Goal: Task Accomplishment & Management: Manage account settings

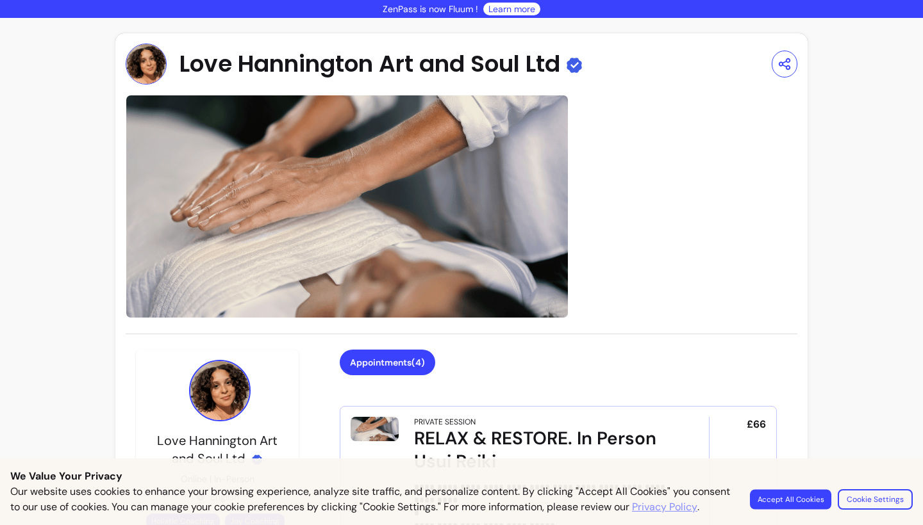
click at [784, 489] on button "Accept All Cookies" at bounding box center [790, 499] width 81 height 20
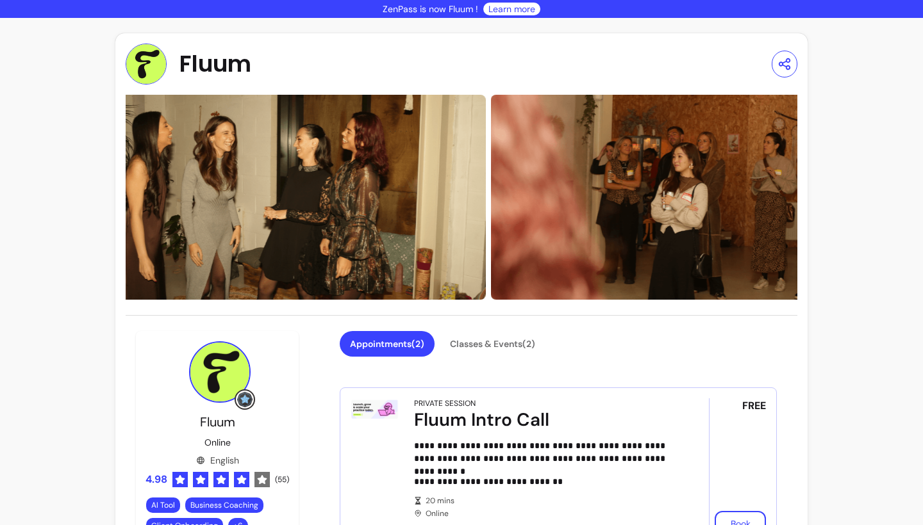
click at [199, 62] on span "Fluum" at bounding box center [215, 64] width 72 height 26
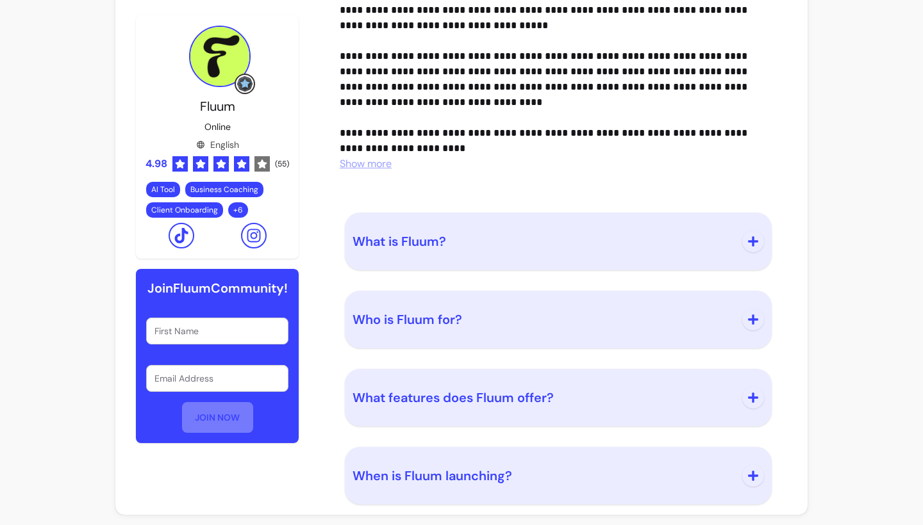
scroll to position [1246, 0]
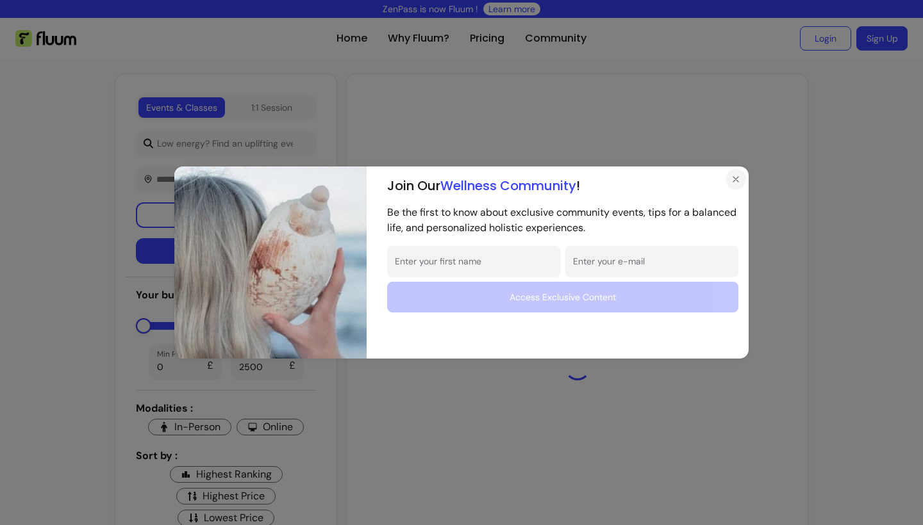
click at [736, 185] on icon "Close" at bounding box center [735, 179] width 10 height 10
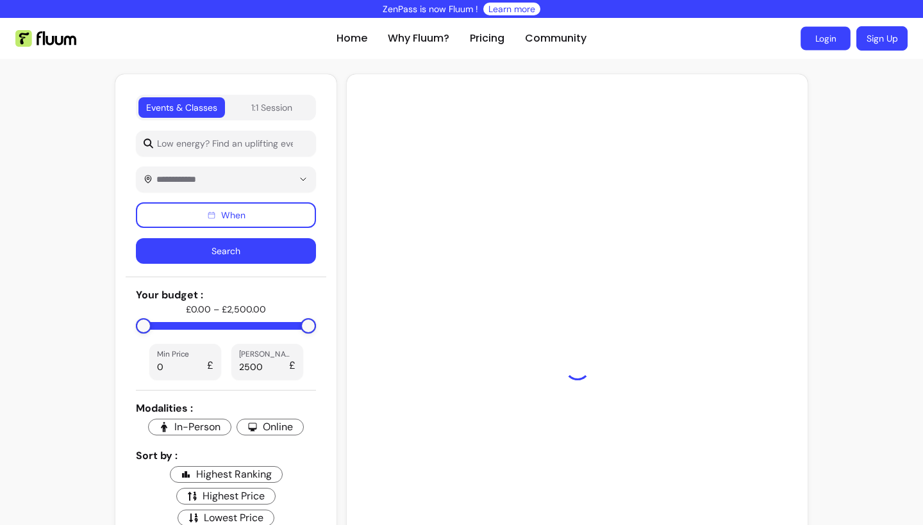
click at [832, 35] on link "Login" at bounding box center [825, 39] width 50 height 24
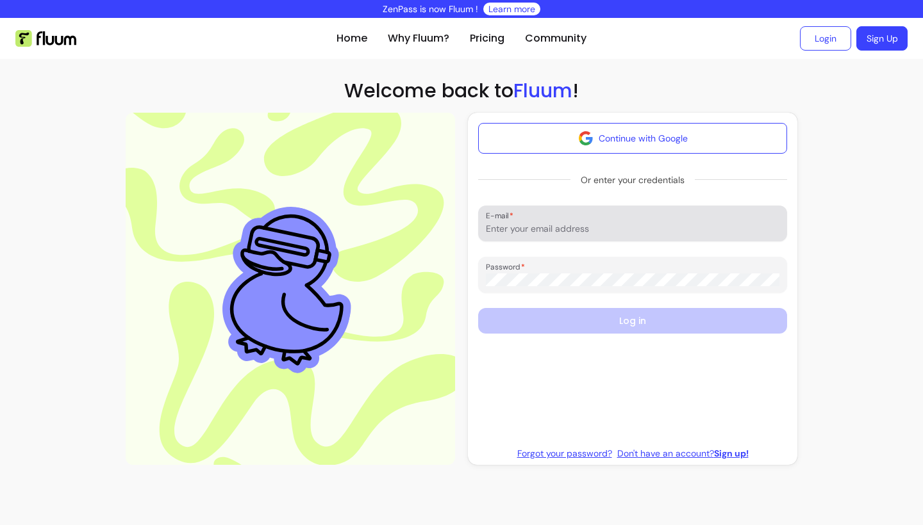
click at [625, 236] on div "E-mail" at bounding box center [632, 224] width 309 height 36
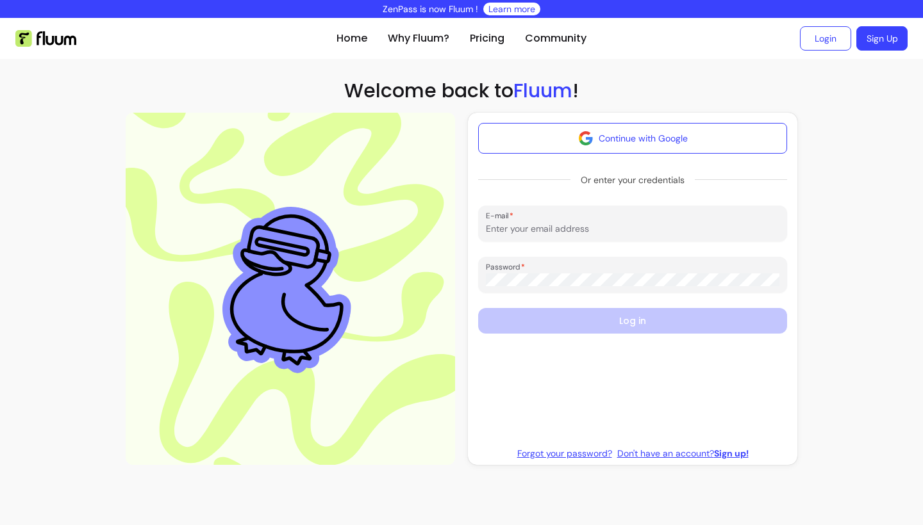
click at [625, 236] on div "E-mail" at bounding box center [632, 224] width 309 height 36
type input "hello@lovehannington.com"
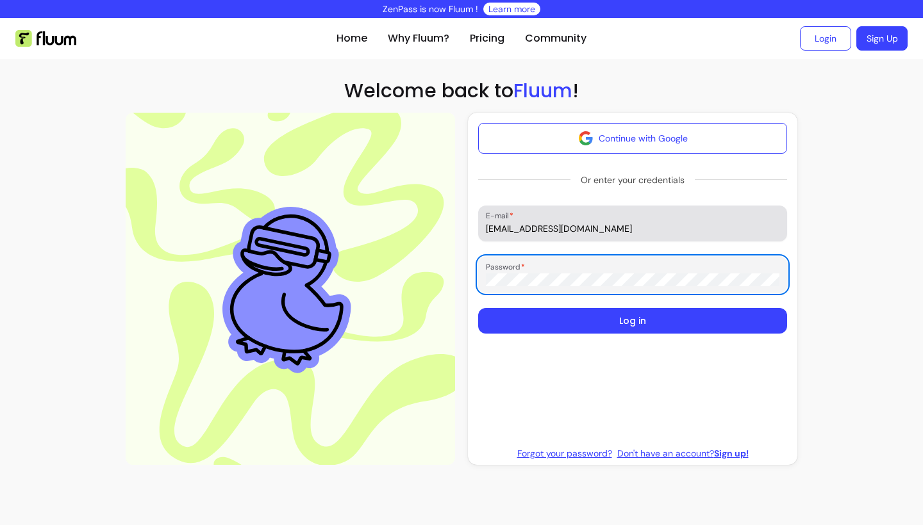
click at [632, 321] on button "Log in" at bounding box center [632, 321] width 309 height 26
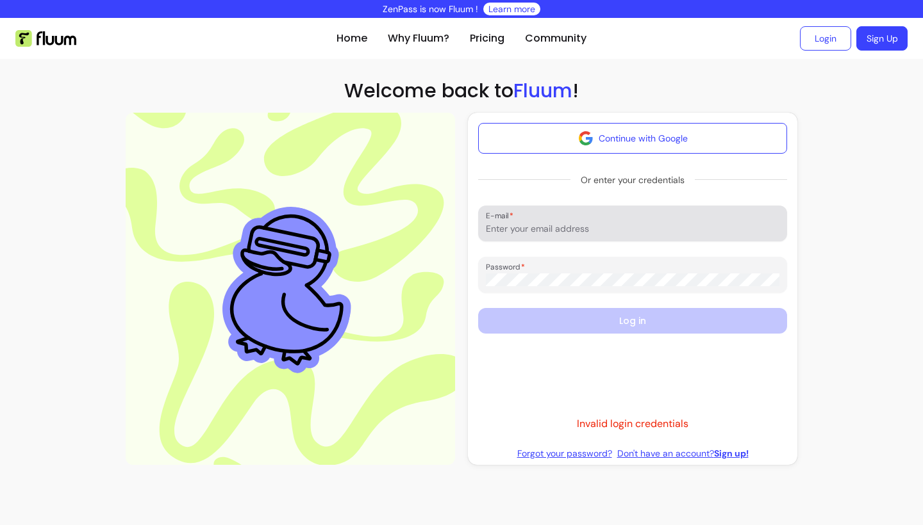
click at [629, 236] on div at bounding box center [632, 224] width 293 height 26
type input "hello@lovehannington.com"
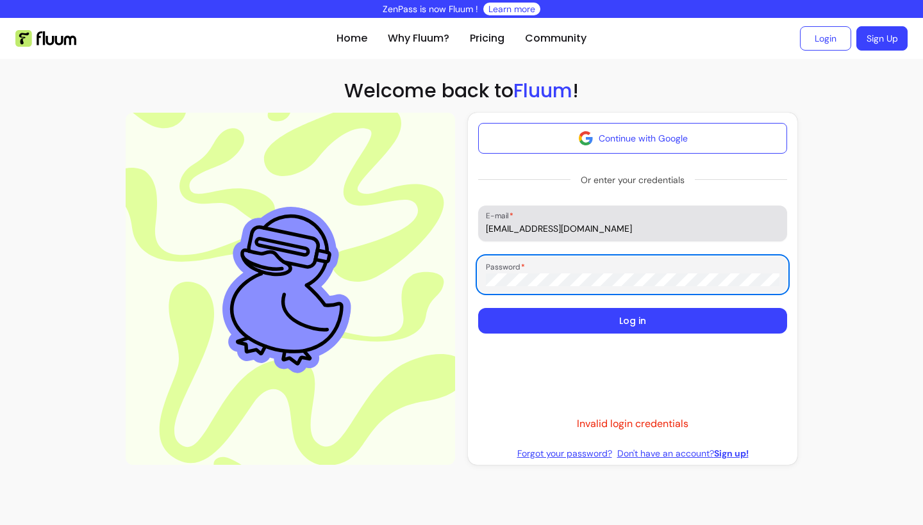
click at [632, 321] on button "Log in" at bounding box center [632, 321] width 309 height 26
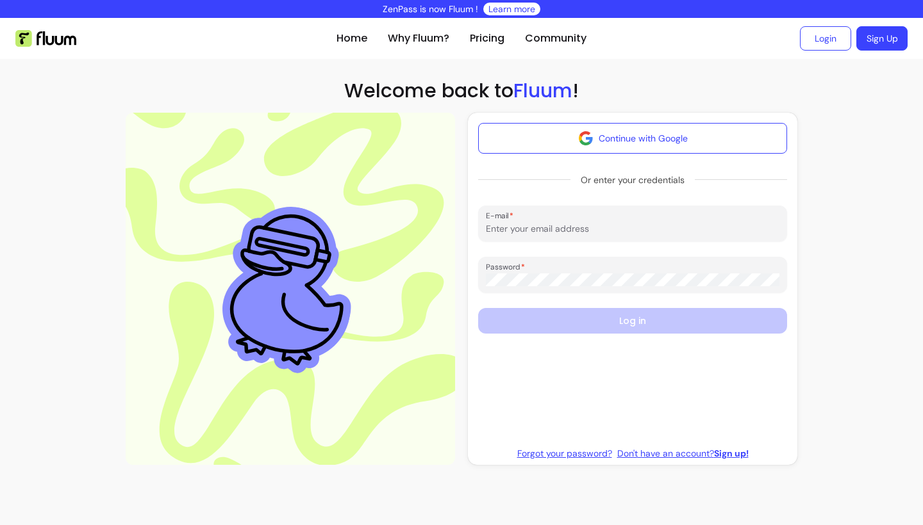
click at [566, 452] on link "Forgot your password?" at bounding box center [564, 453] width 95 height 13
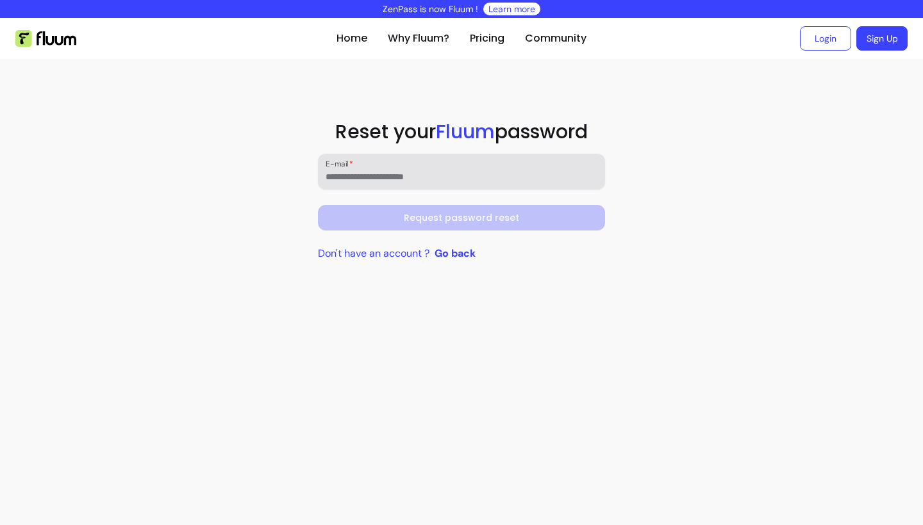
click at [482, 158] on div "E-mail" at bounding box center [461, 172] width 287 height 36
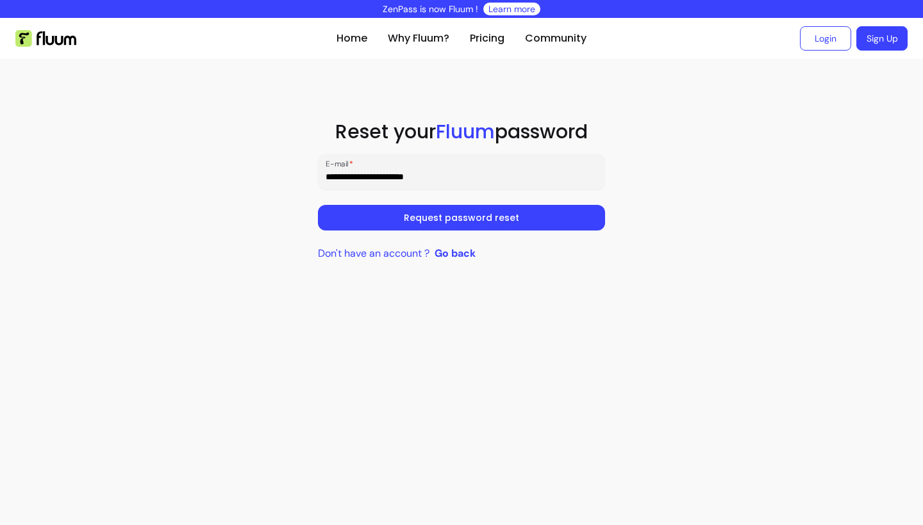
type input "**********"
click at [461, 218] on button "Request password reset" at bounding box center [461, 218] width 287 height 26
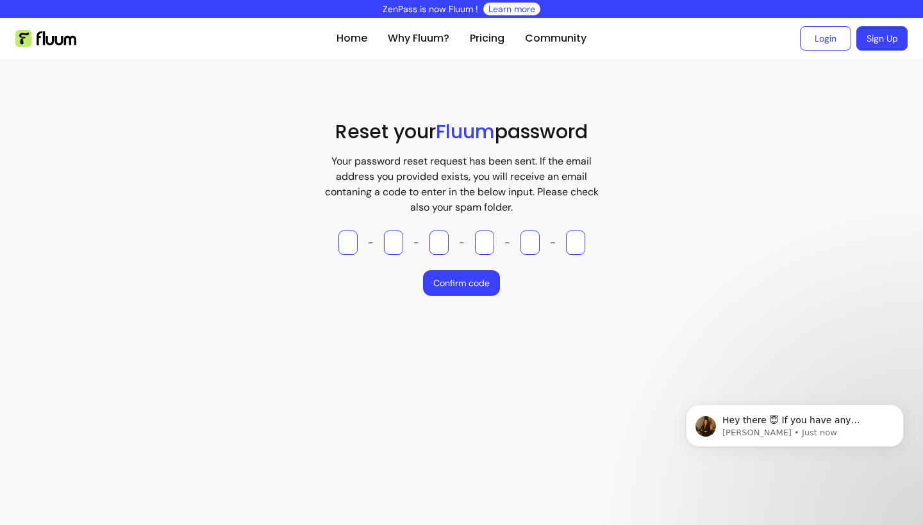
click at [359, 243] on div "- - - - -" at bounding box center [461, 243] width 247 height 24
click at [353, 243] on input "Please enter OTP character 1" at bounding box center [347, 243] width 19 height 24
click at [817, 40] on link "Login" at bounding box center [825, 38] width 51 height 24
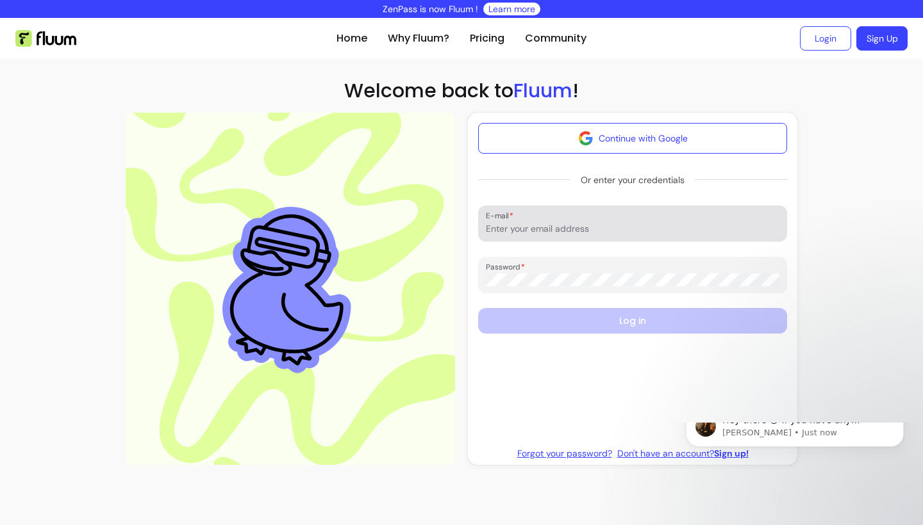
click at [668, 222] on div at bounding box center [632, 224] width 293 height 26
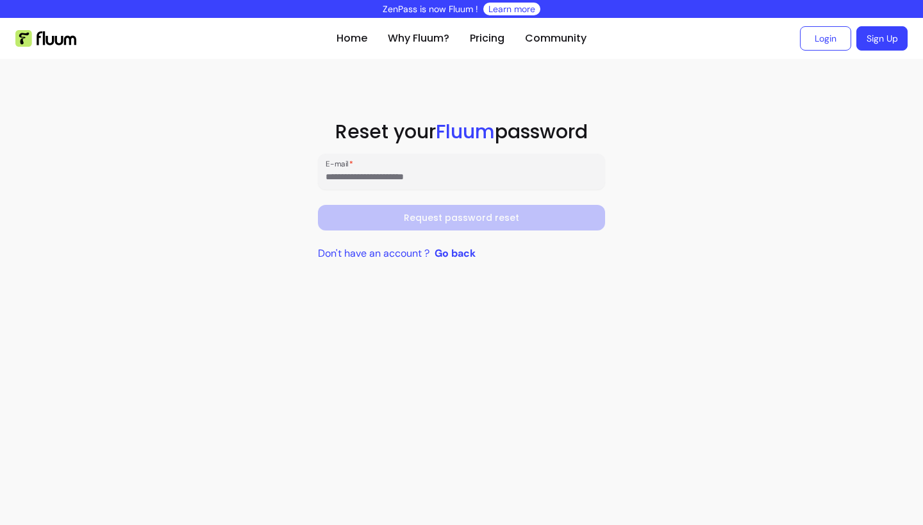
click at [407, 172] on input "E-mail" at bounding box center [461, 176] width 272 height 13
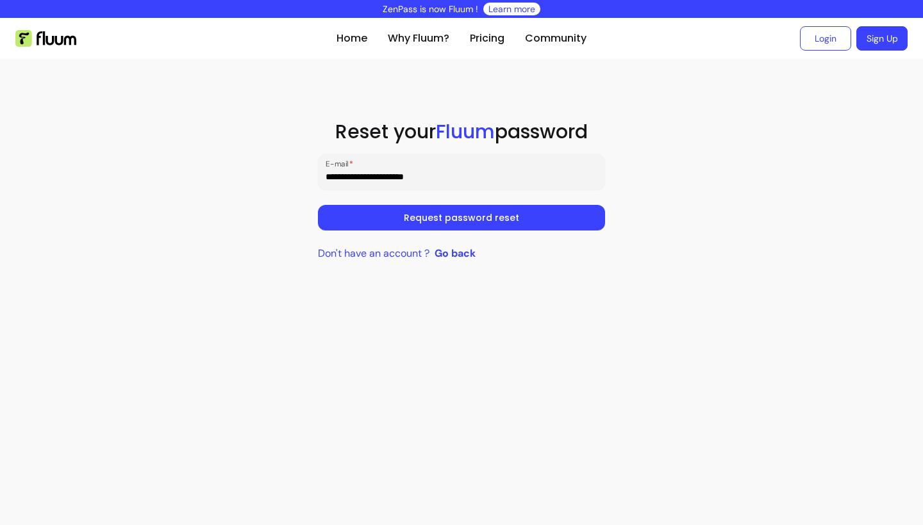
type input "**********"
click at [461, 218] on button "Request password reset" at bounding box center [461, 218] width 287 height 26
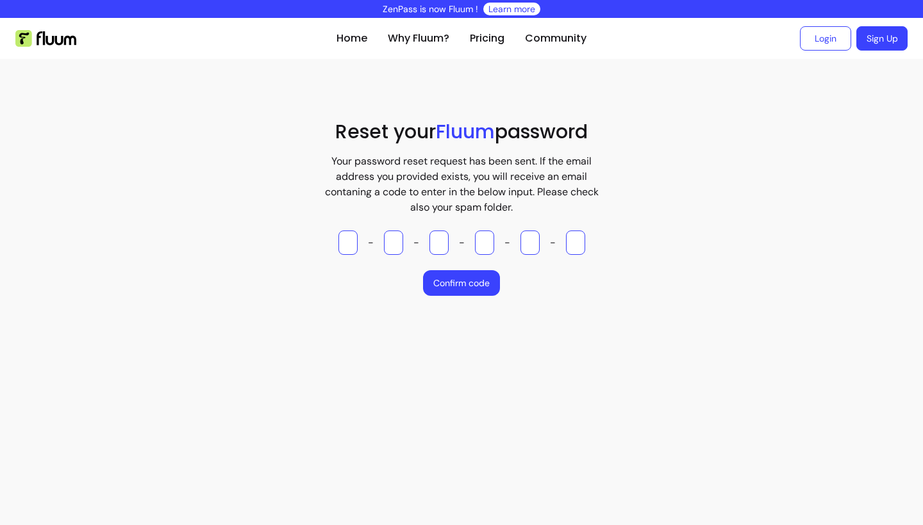
click at [741, 354] on section "Reset your Fluum password Your password reset request has been sent. If the ema…" at bounding box center [461, 213] width 923 height 309
click at [837, 40] on link "Login" at bounding box center [825, 39] width 50 height 24
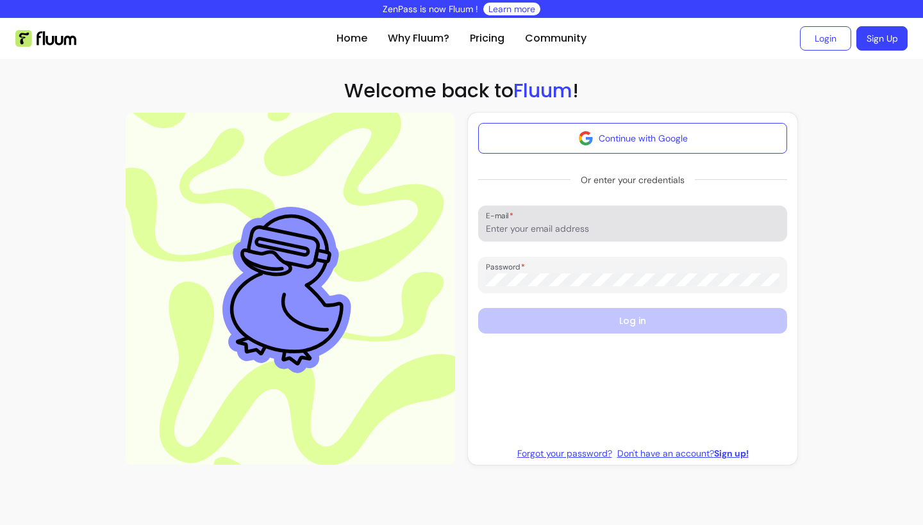
click at [566, 236] on div "E-mail" at bounding box center [632, 224] width 309 height 36
type input "lovehanningtonart@gmail.com"
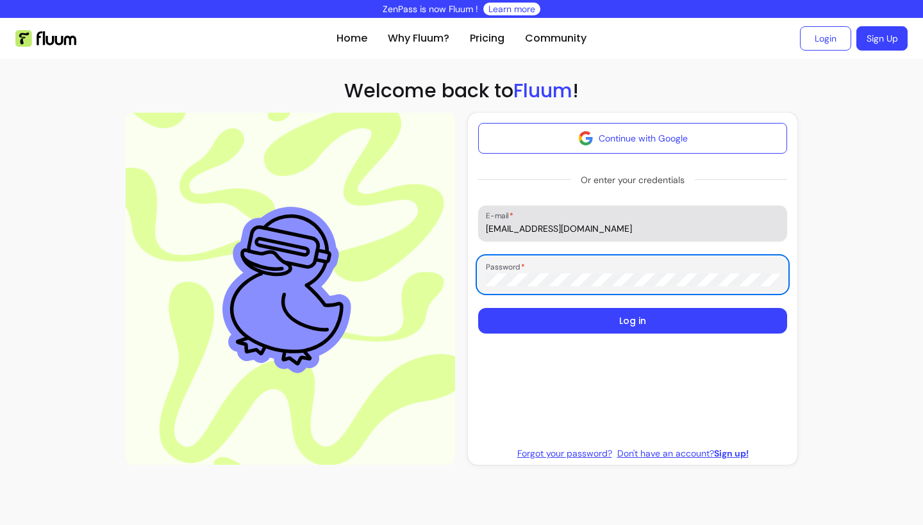
click at [632, 321] on button "Log in" at bounding box center [632, 321] width 309 height 26
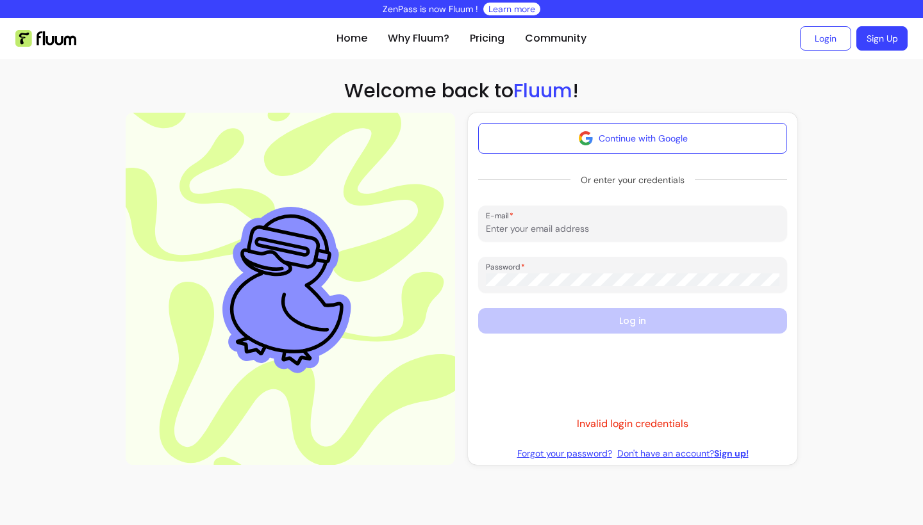
click at [545, 457] on link "Forgot your password?" at bounding box center [564, 453] width 95 height 13
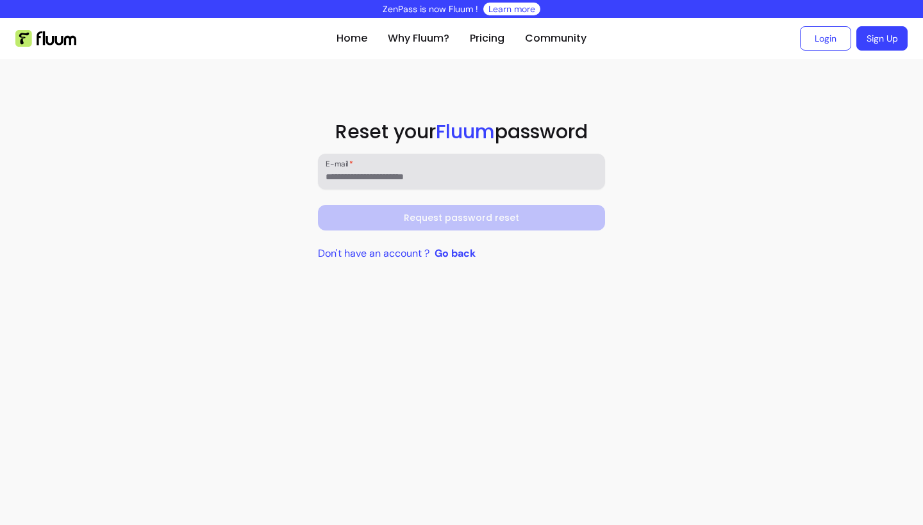
click at [499, 179] on input "E-mail" at bounding box center [461, 176] width 272 height 13
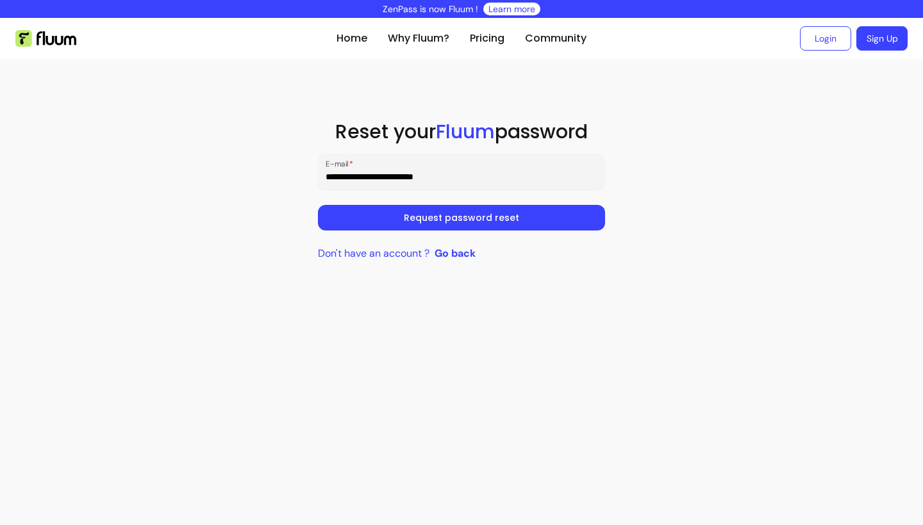
type input "**********"
click at [461, 218] on button "Request password reset" at bounding box center [461, 218] width 287 height 26
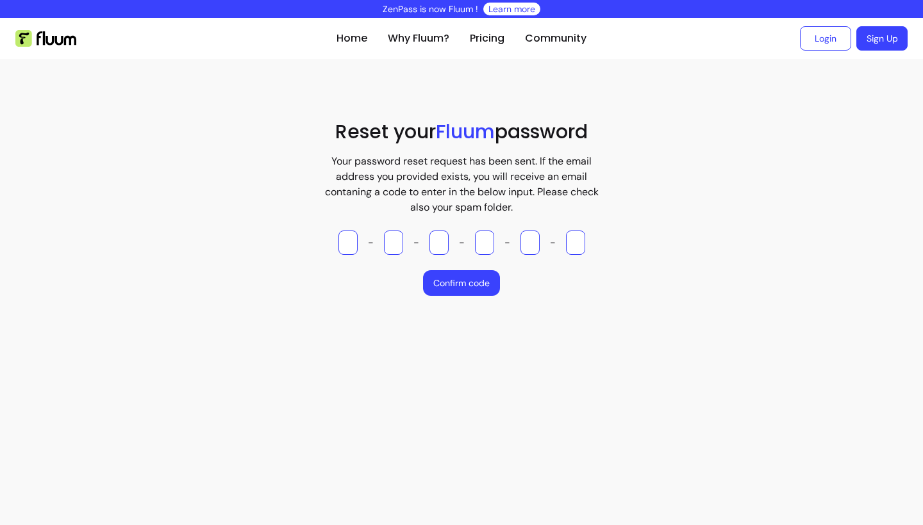
click at [356, 246] on input "Please enter OTP character 1" at bounding box center [347, 243] width 19 height 24
type input "*"
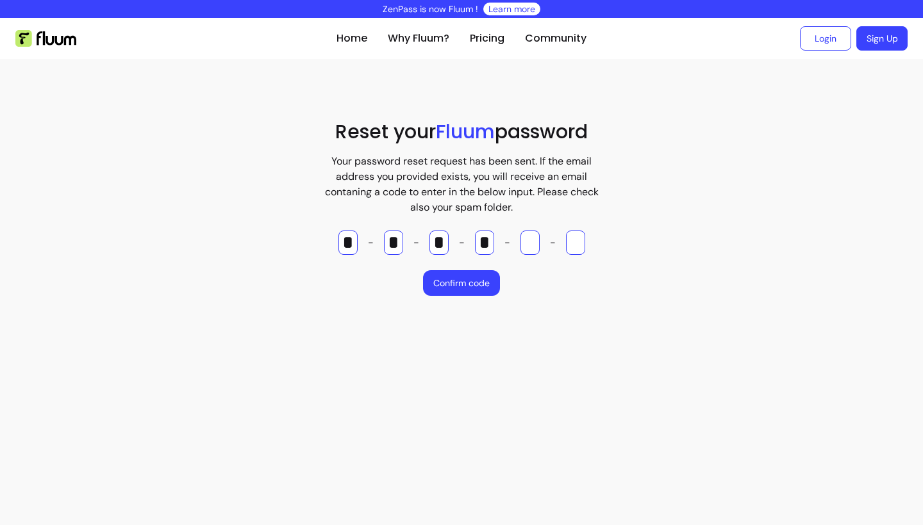
type input "*"
click at [456, 290] on button "Confirm code" at bounding box center [461, 283] width 74 height 25
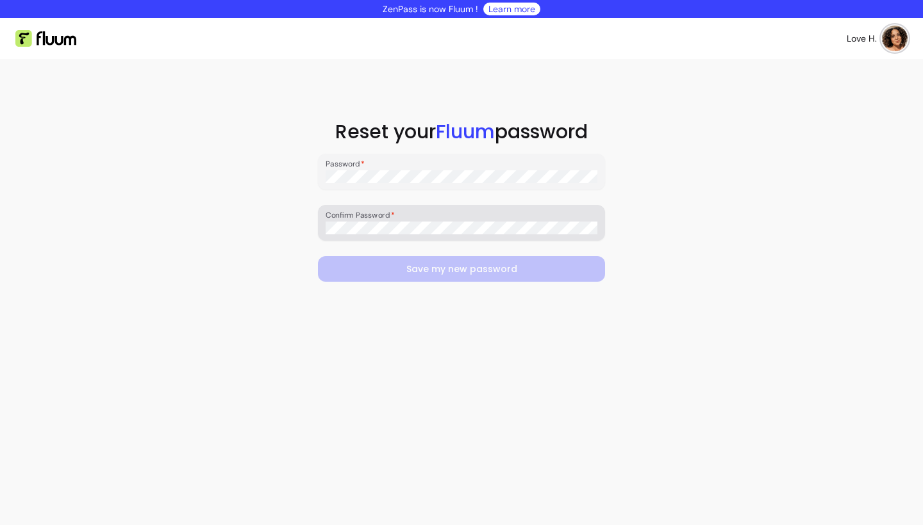
click at [452, 219] on div at bounding box center [461, 223] width 272 height 26
click at [436, 198] on form "Password Confirm Password Save my new password" at bounding box center [461, 218] width 287 height 128
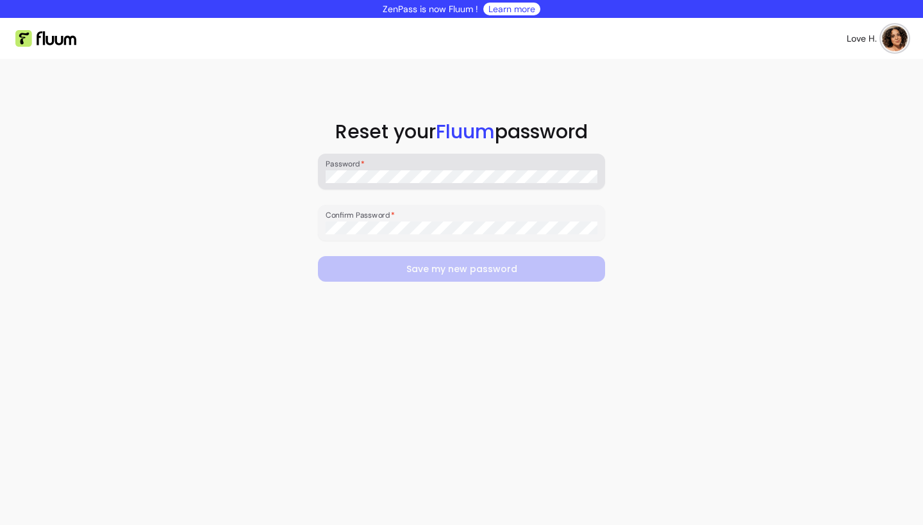
click at [432, 188] on div "Password" at bounding box center [461, 172] width 287 height 36
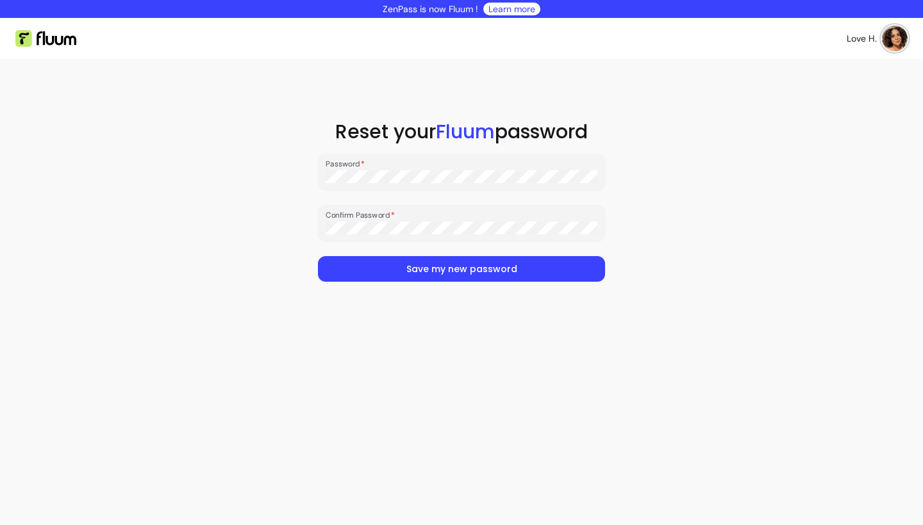
click at [398, 288] on div "Password Confirm Password Save my new password" at bounding box center [462, 218] width 308 height 149
click at [399, 272] on button "Save my new password" at bounding box center [461, 269] width 287 height 26
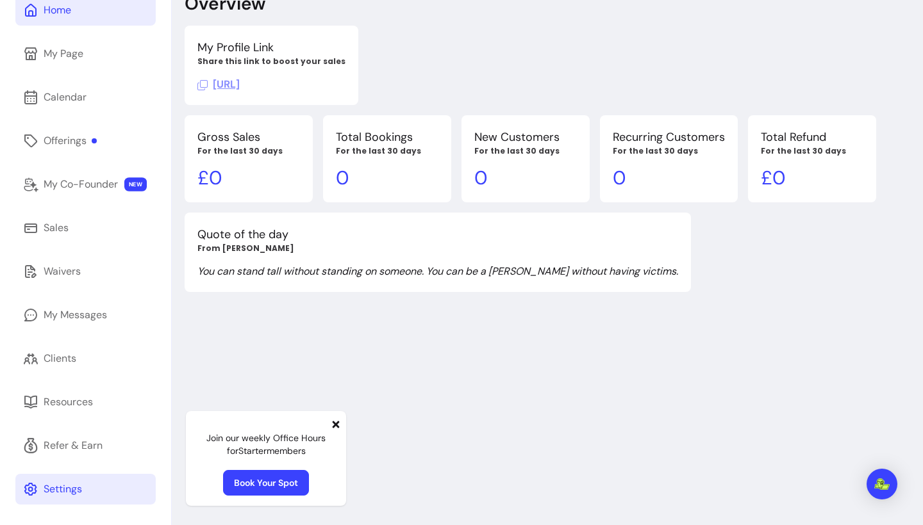
click at [62, 499] on link "Settings" at bounding box center [85, 489] width 140 height 31
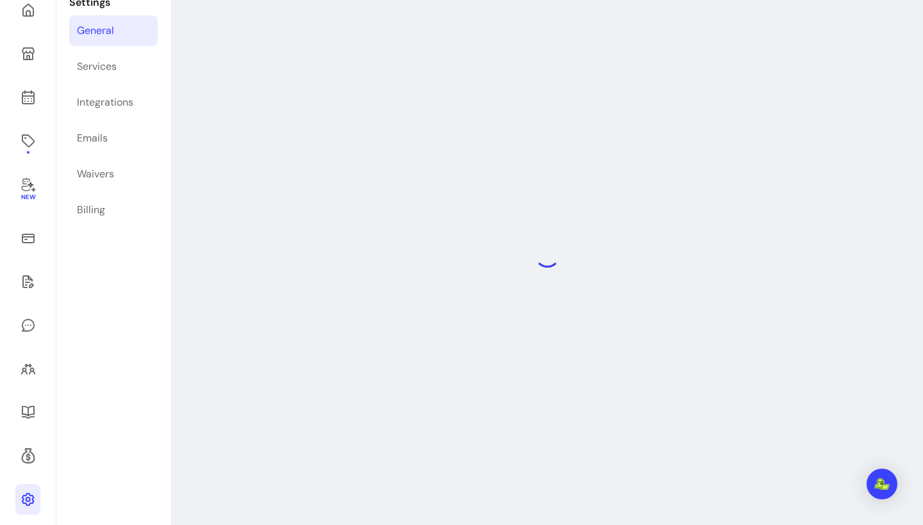
scroll to position [62, 0]
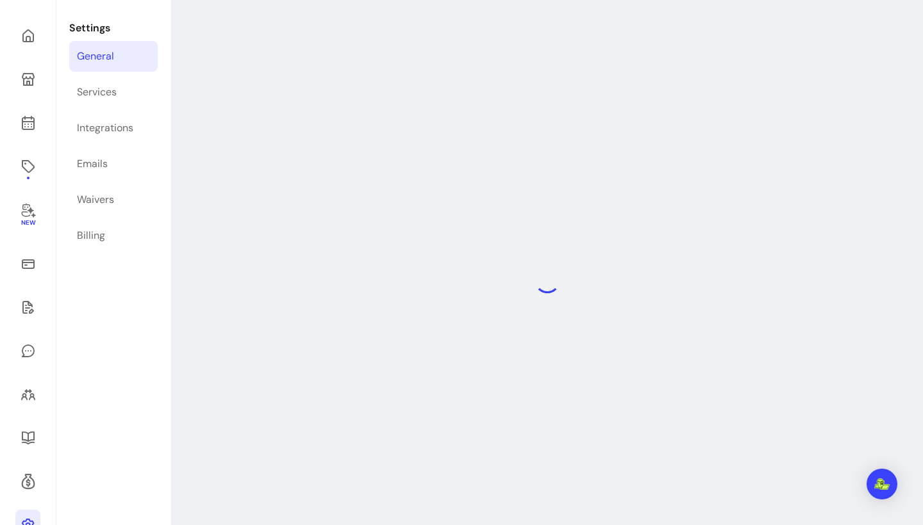
select select "**********"
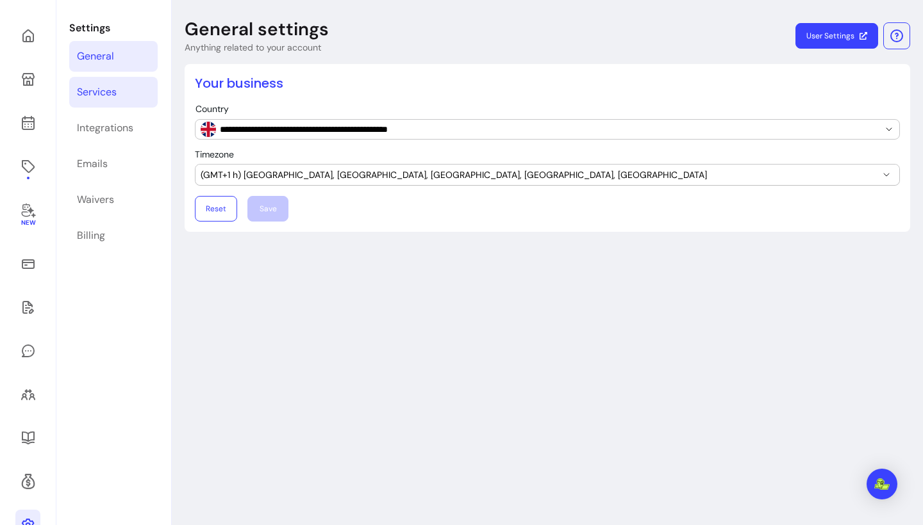
click at [113, 92] on div "Services" at bounding box center [97, 92] width 40 height 15
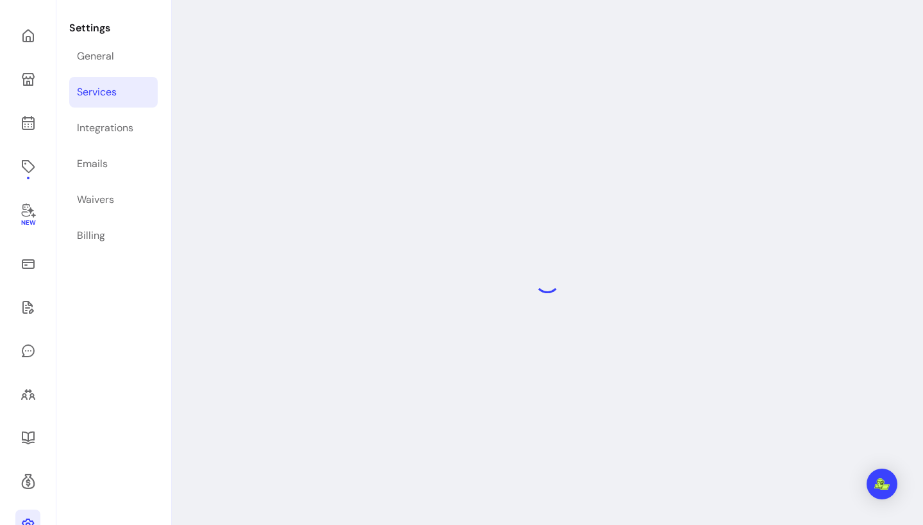
select select "***"
select select "****"
select select "***"
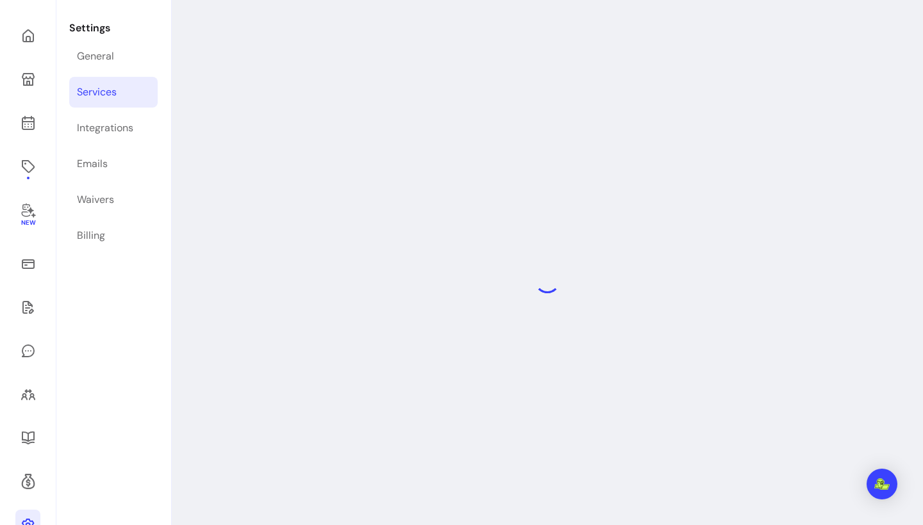
select select "***"
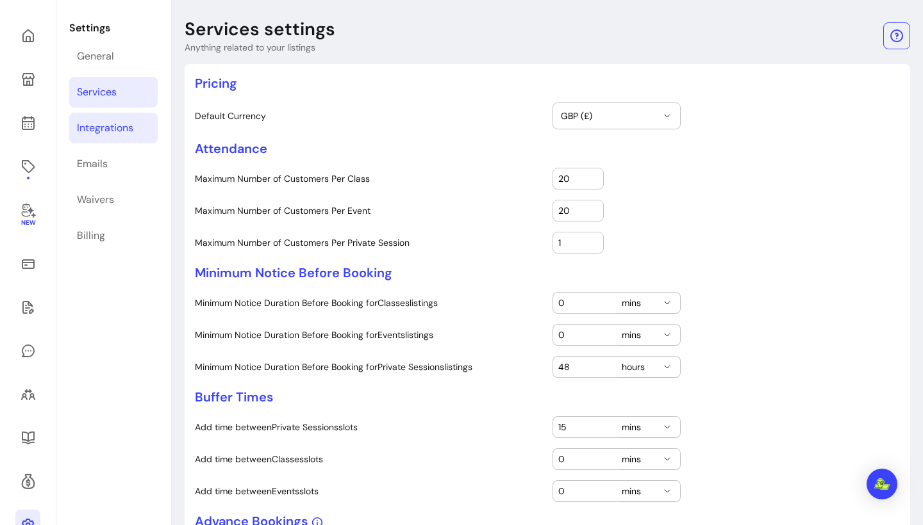
click at [111, 140] on link "Integrations" at bounding box center [113, 128] width 88 height 31
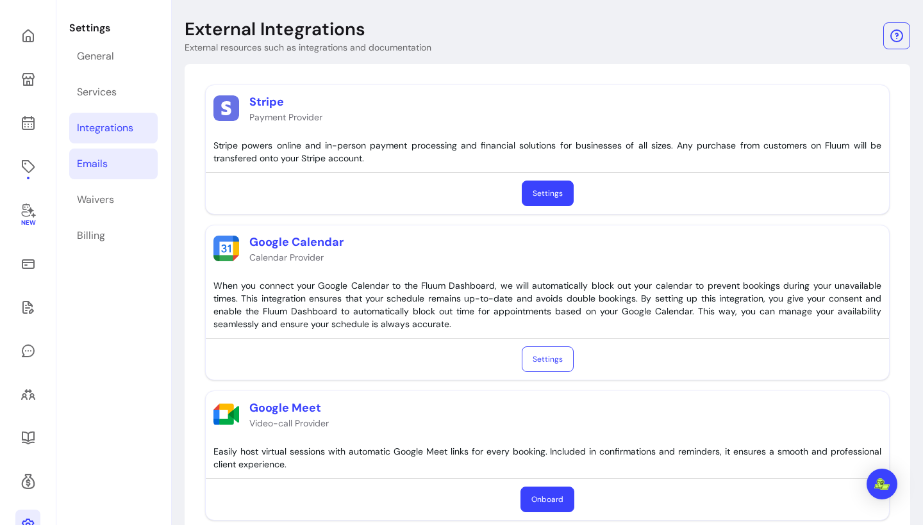
click at [111, 163] on link "Emails" at bounding box center [113, 164] width 88 height 31
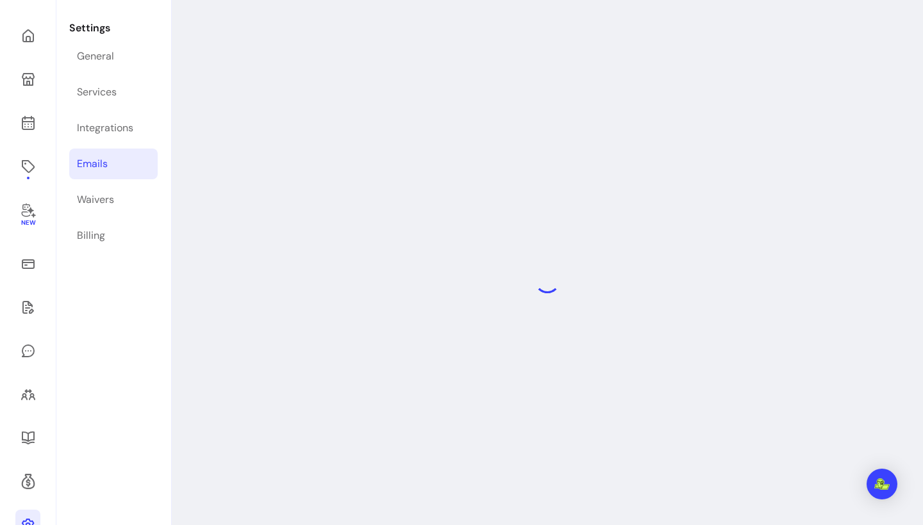
select select "**********"
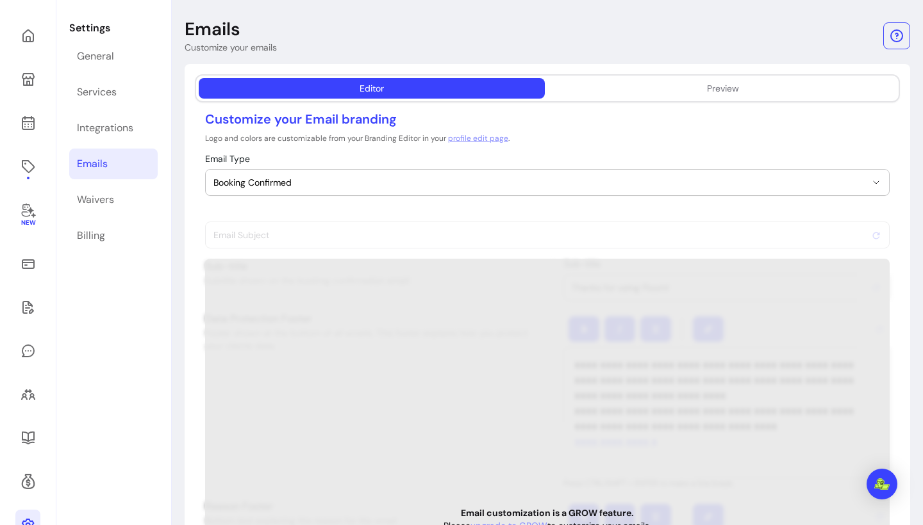
type input "Booking confirmed !"
click at [103, 196] on div "Waivers" at bounding box center [95, 199] width 37 height 15
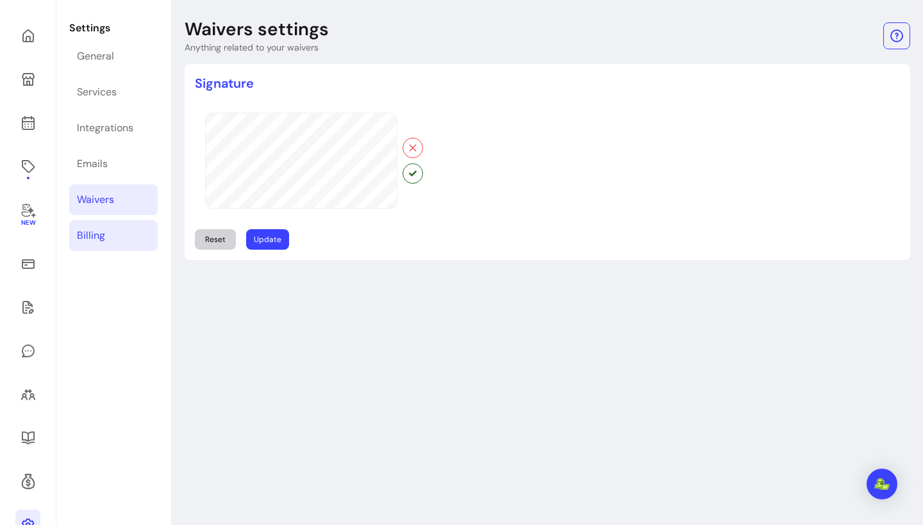
click at [95, 236] on div "Billing" at bounding box center [91, 235] width 28 height 15
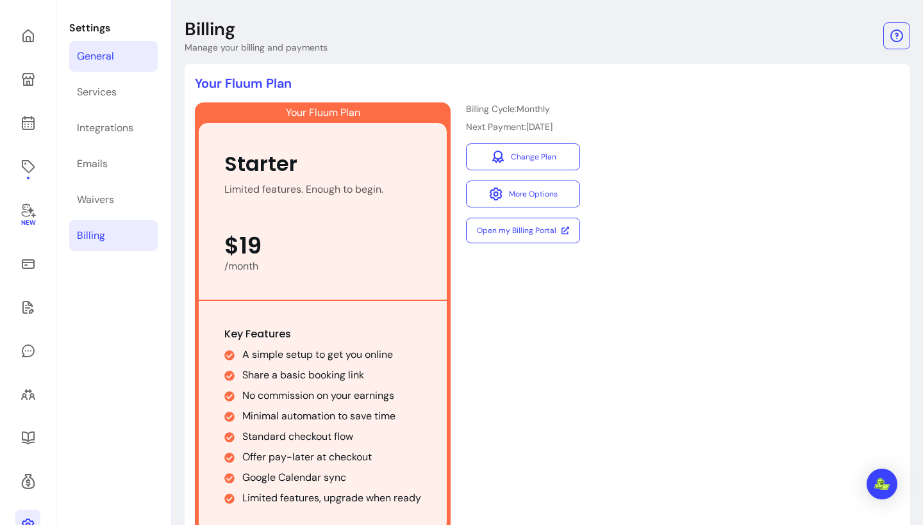
click at [100, 65] on link "General" at bounding box center [113, 56] width 88 height 31
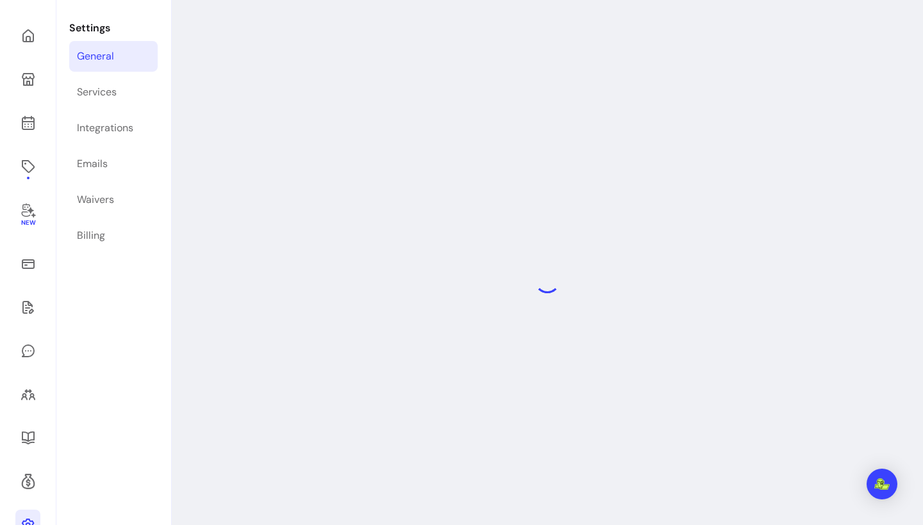
select select "**********"
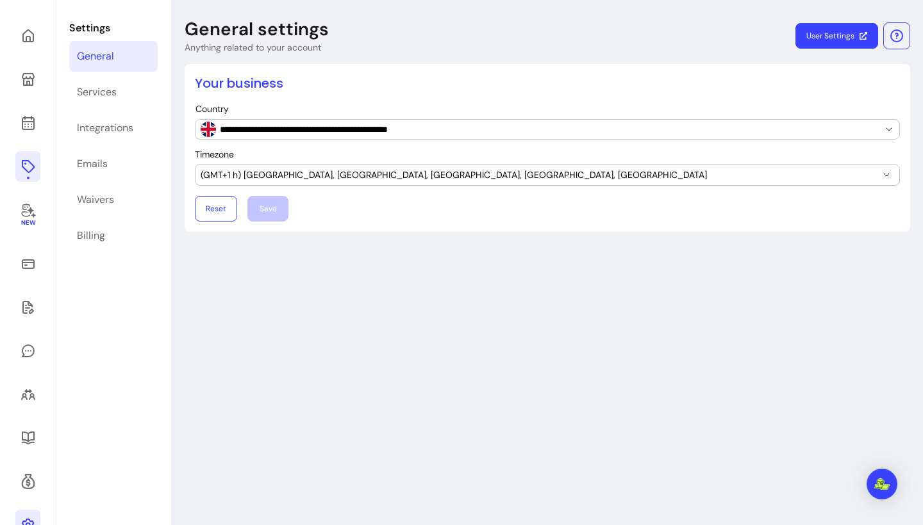
click at [33, 163] on icon at bounding box center [28, 166] width 15 height 15
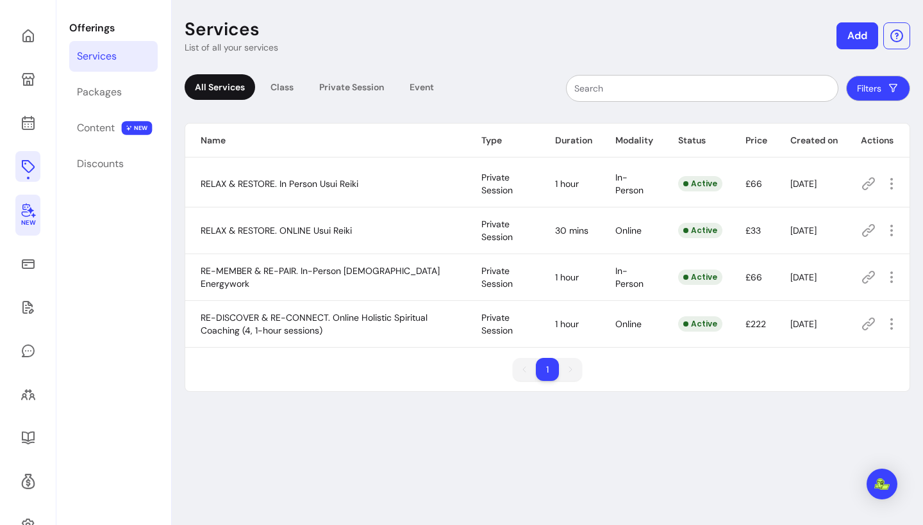
click at [28, 215] on icon at bounding box center [28, 209] width 15 height 15
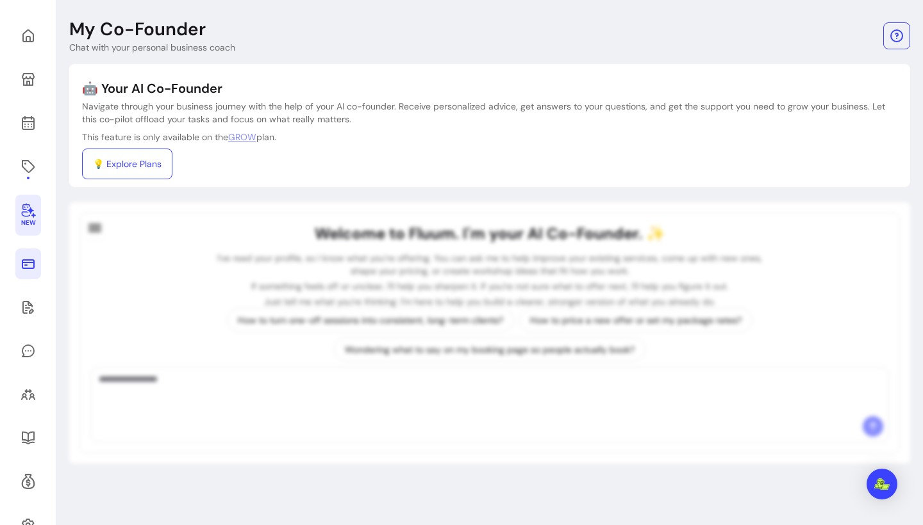
click at [31, 267] on icon at bounding box center [28, 263] width 15 height 15
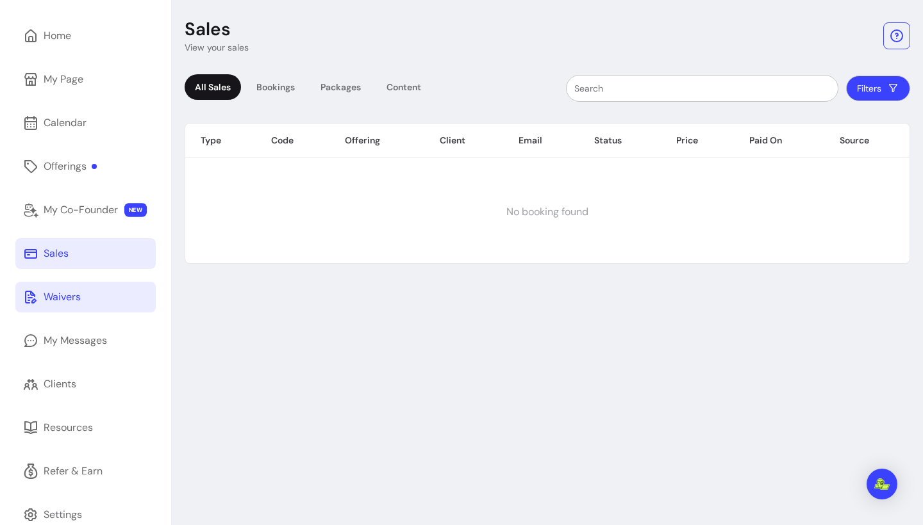
click at [33, 305] on link "Waivers" at bounding box center [85, 297] width 140 height 31
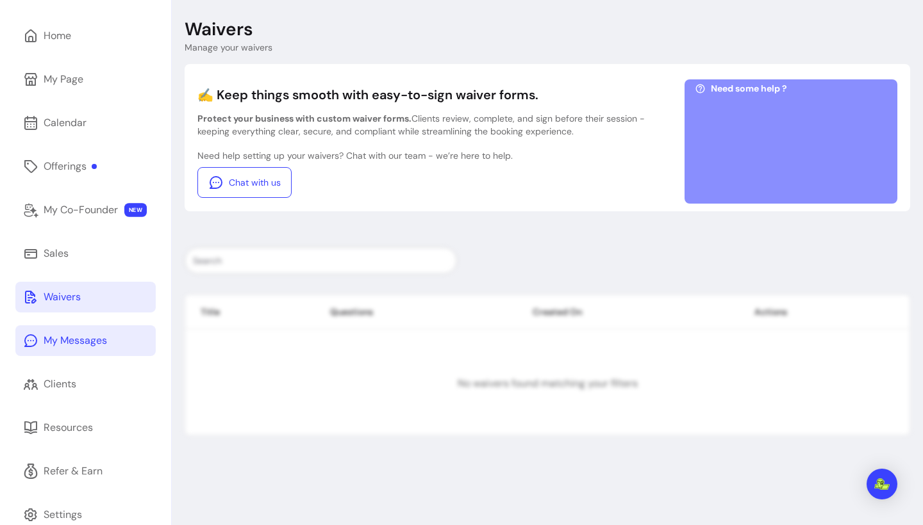
click at [45, 340] on div "My Messages" at bounding box center [75, 340] width 63 height 15
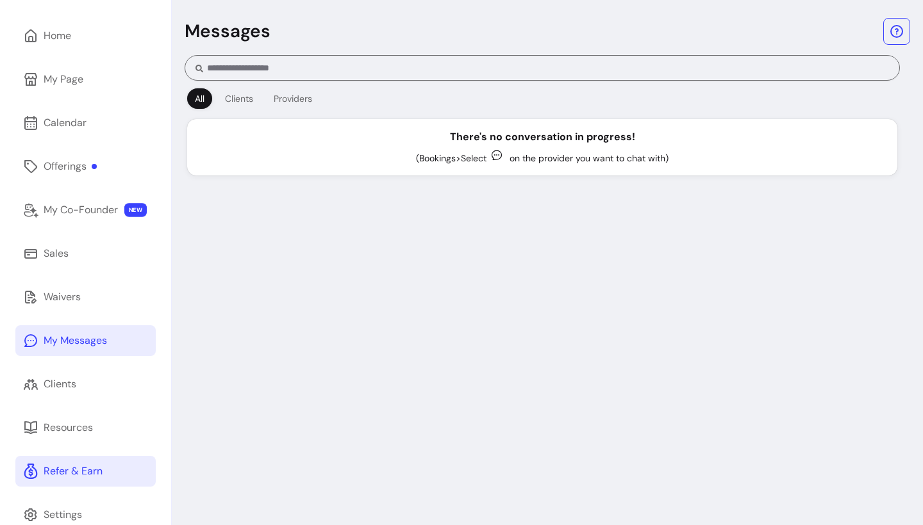
click at [74, 473] on div "Refer & Earn" at bounding box center [73, 471] width 59 height 15
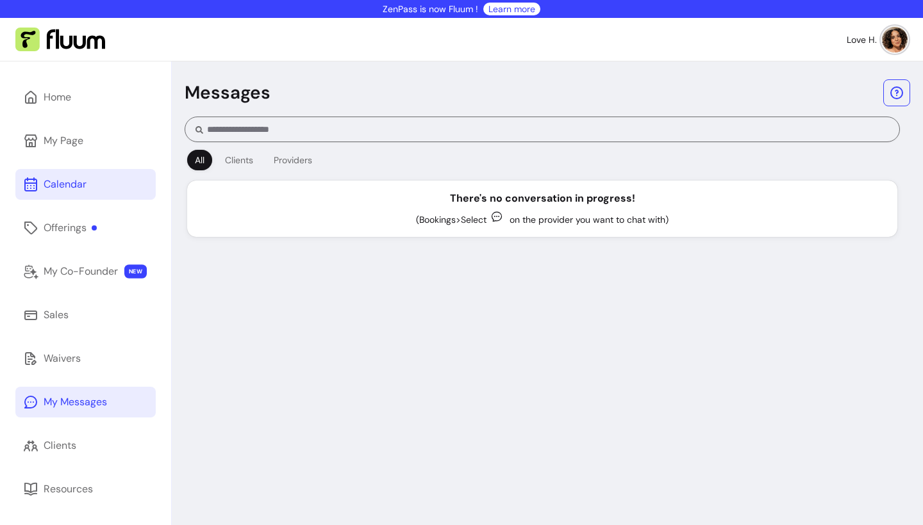
click at [51, 193] on link "Calendar" at bounding box center [85, 184] width 140 height 31
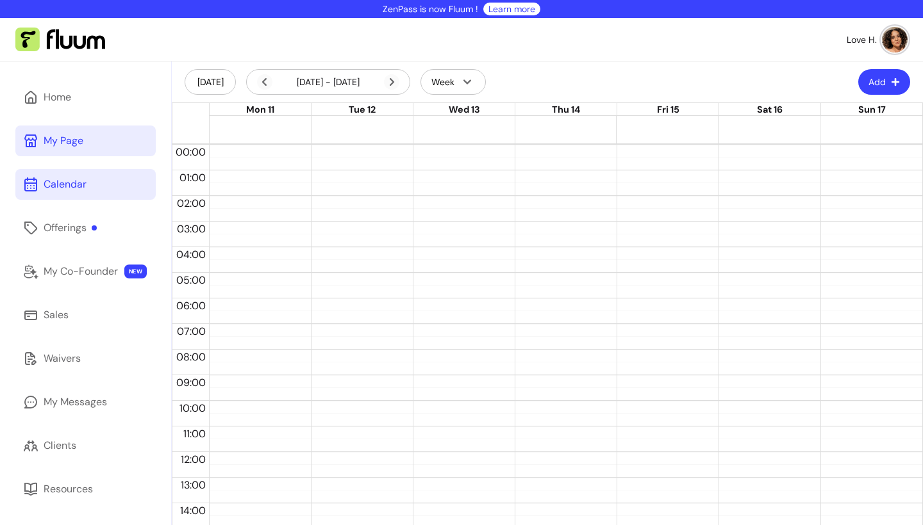
click at [94, 136] on link "My Page" at bounding box center [85, 141] width 140 height 31
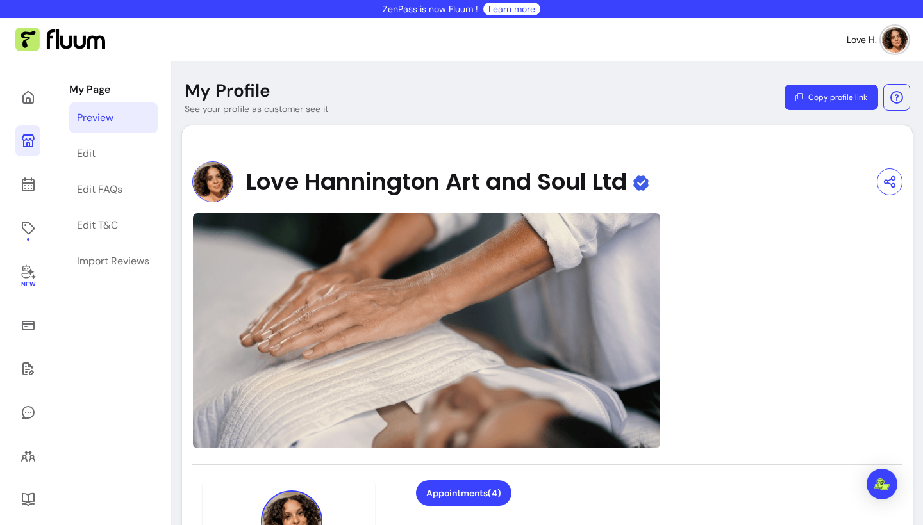
click at [585, 177] on span "Love Hannington Art and Soul Ltd" at bounding box center [436, 182] width 381 height 26
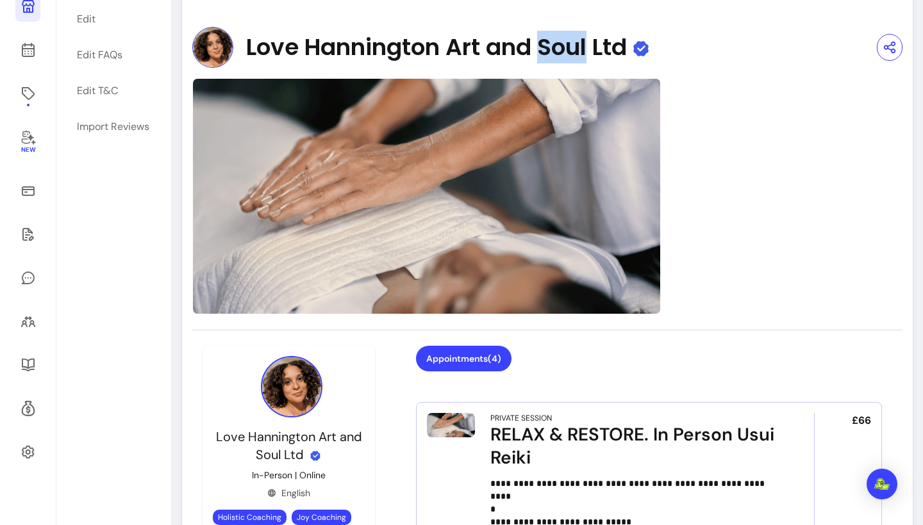
scroll to position [149, 0]
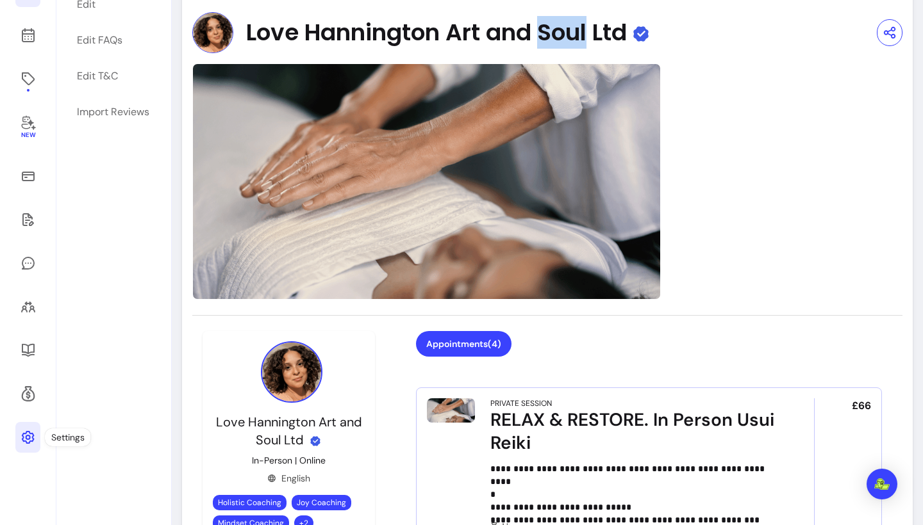
click at [22, 448] on link at bounding box center [27, 437] width 25 height 31
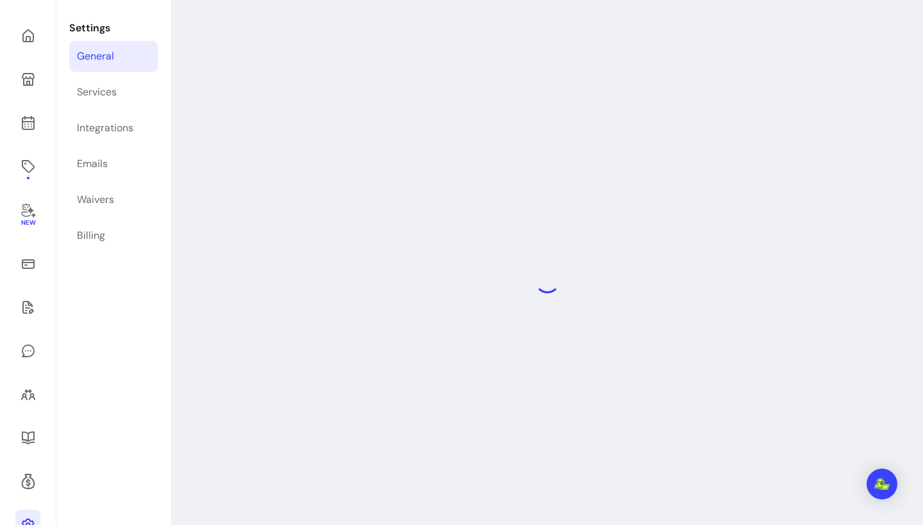
select select "**********"
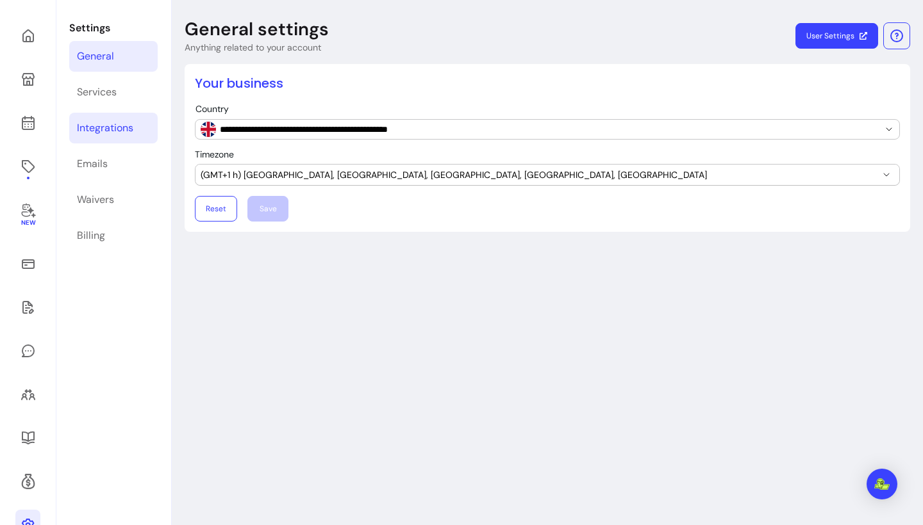
click at [126, 134] on div "Integrations" at bounding box center [105, 127] width 56 height 15
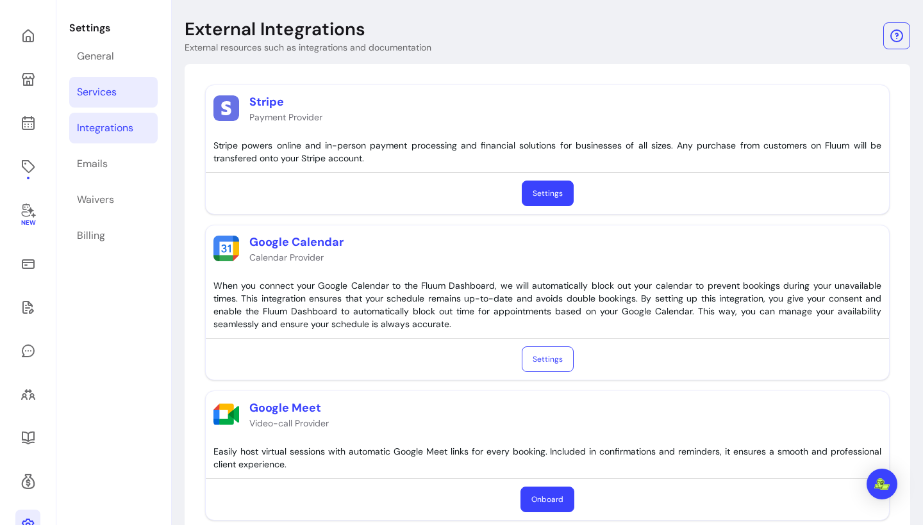
click at [117, 97] on link "Services" at bounding box center [113, 92] width 88 height 31
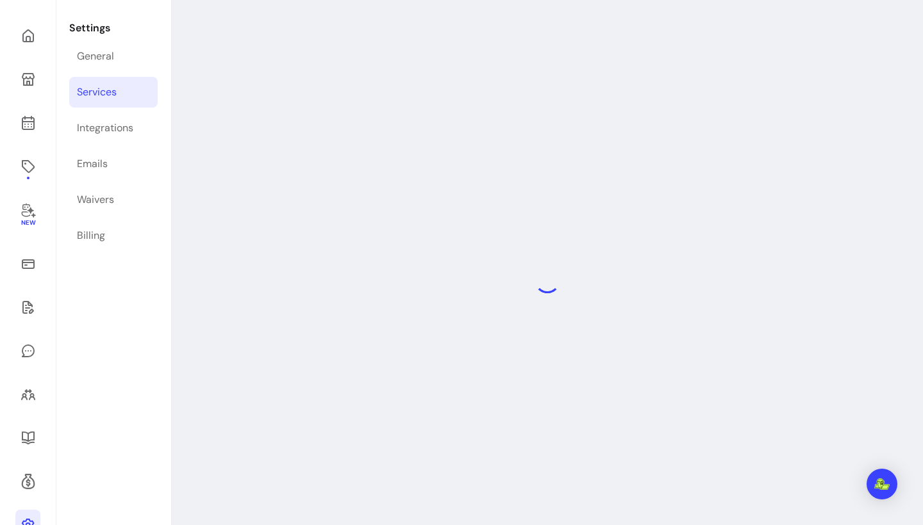
select select "***"
select select "****"
select select "***"
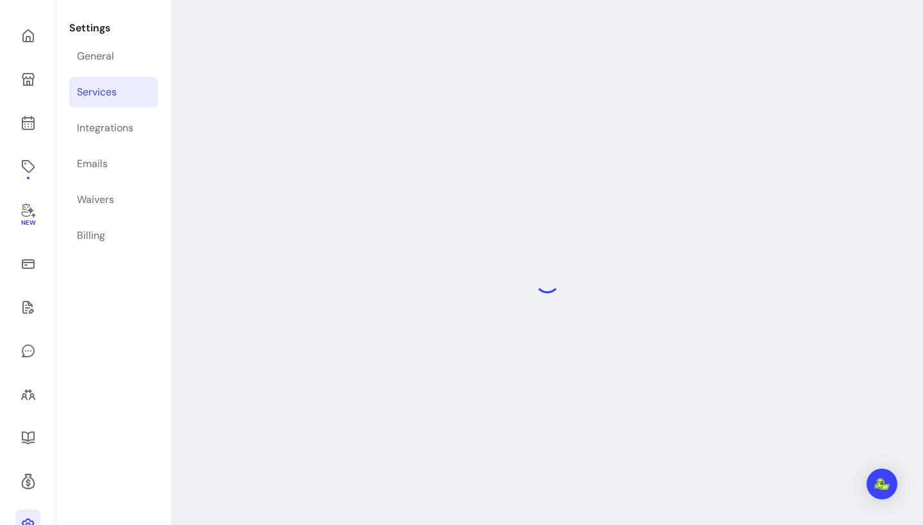
select select "***"
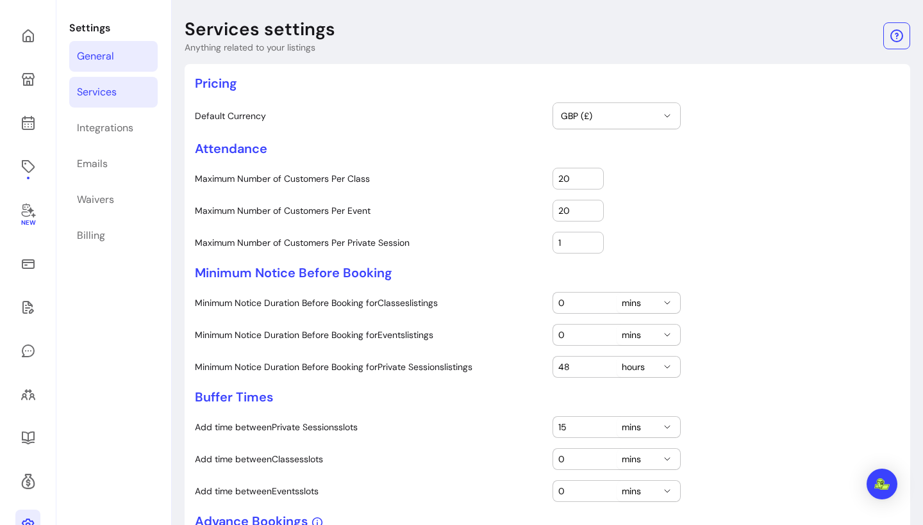
click at [110, 58] on div "General" at bounding box center [95, 56] width 37 height 15
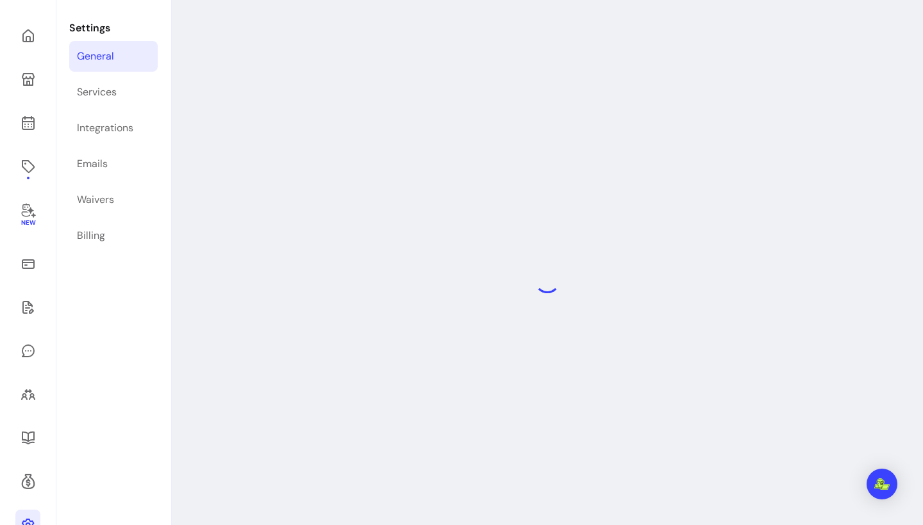
select select "**********"
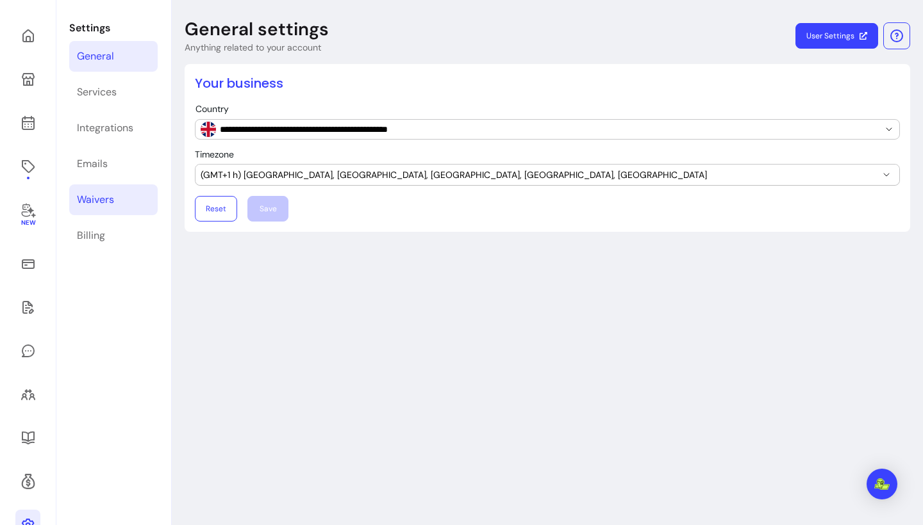
click at [109, 197] on div "Waivers" at bounding box center [95, 199] width 37 height 15
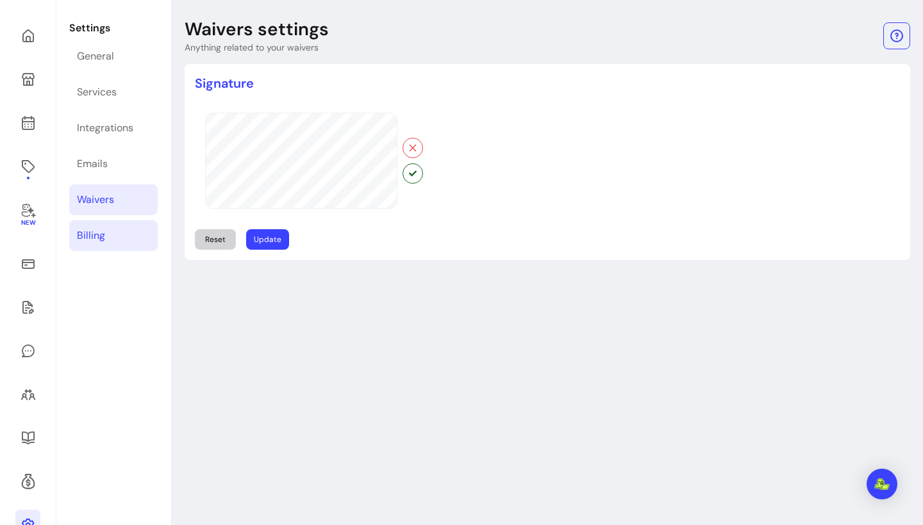
click at [100, 237] on div "Billing" at bounding box center [91, 235] width 28 height 15
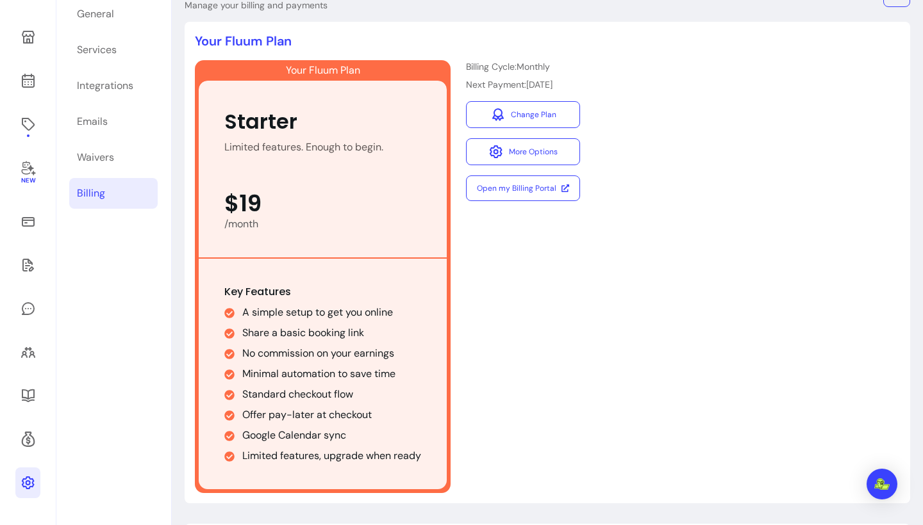
scroll to position [144, 0]
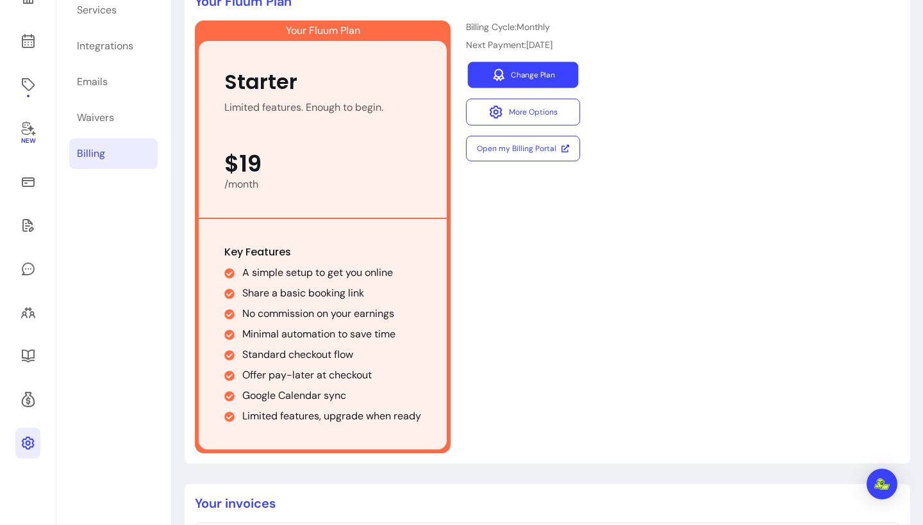
click at [549, 65] on link "Change Plan" at bounding box center [523, 75] width 111 height 26
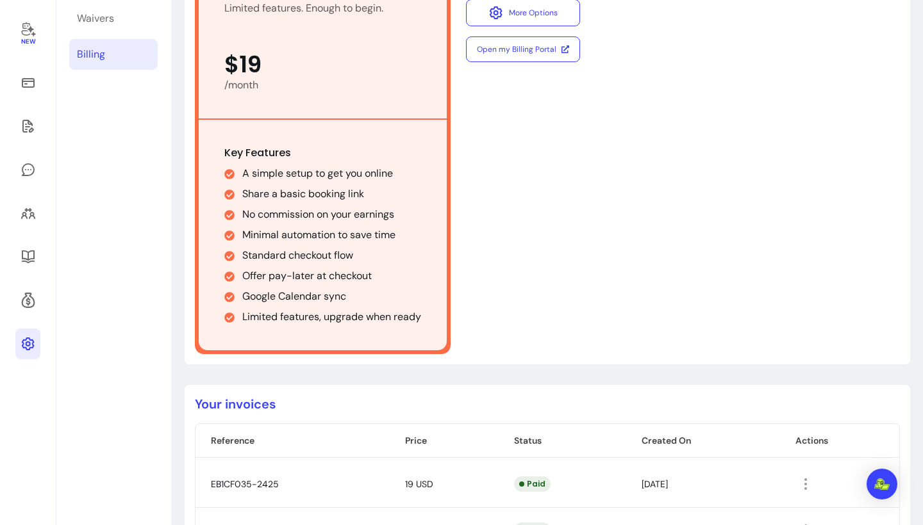
scroll to position [119, 0]
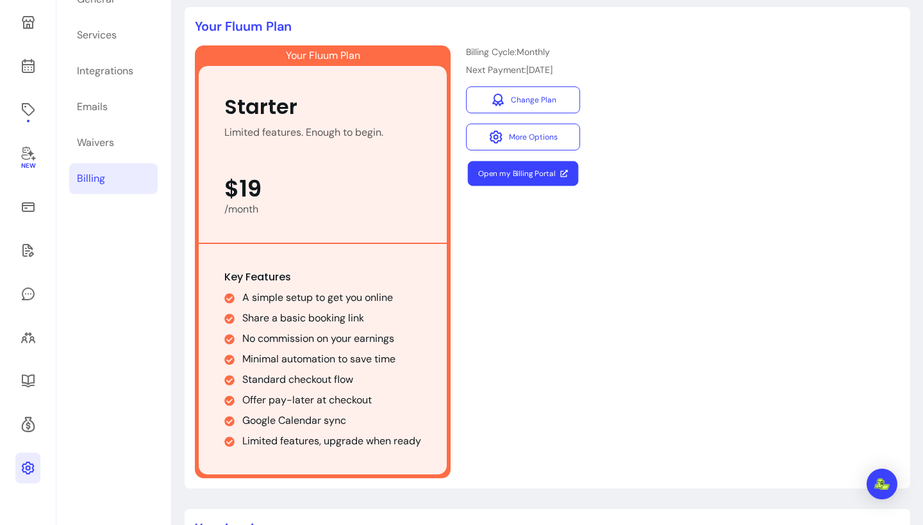
click at [539, 176] on link "Open my Billing Portal" at bounding box center [523, 173] width 111 height 25
